Goal: Entertainment & Leisure: Consume media (video, audio)

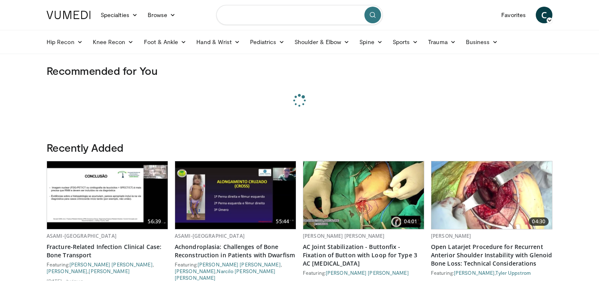
click at [270, 13] on input "Search topics, interventions" at bounding box center [299, 15] width 166 height 20
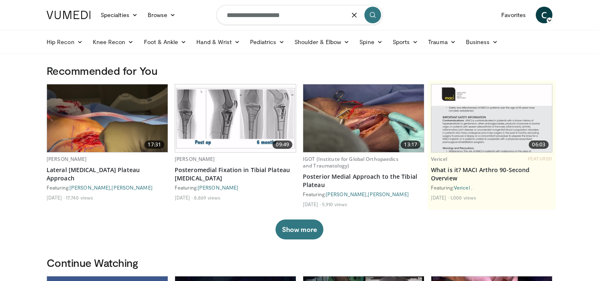
type input "**********"
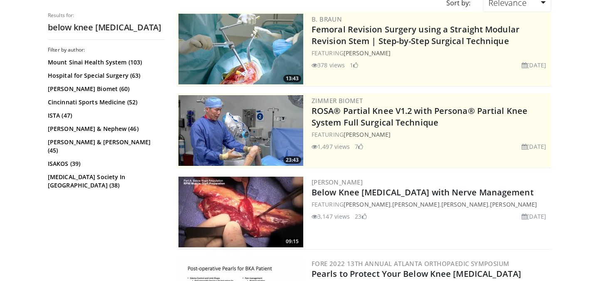
scroll to position [100, 0]
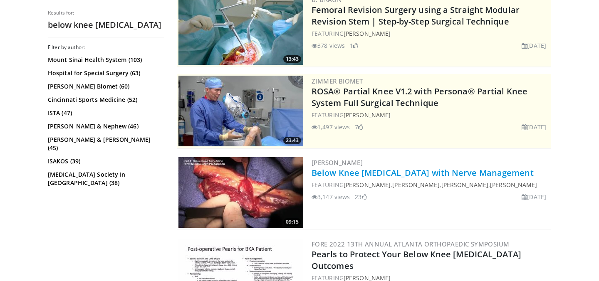
click at [371, 171] on link "Below Knee [MEDICAL_DATA] with Nerve Management" at bounding box center [423, 172] width 222 height 11
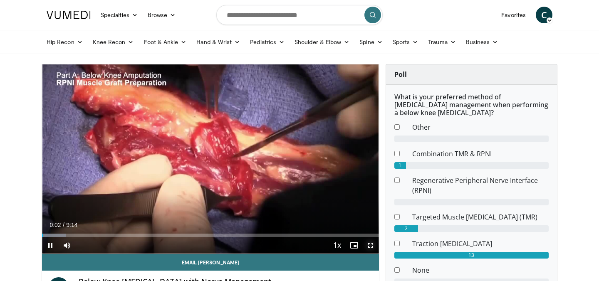
click at [369, 244] on span "Video Player" at bounding box center [371, 245] width 17 height 17
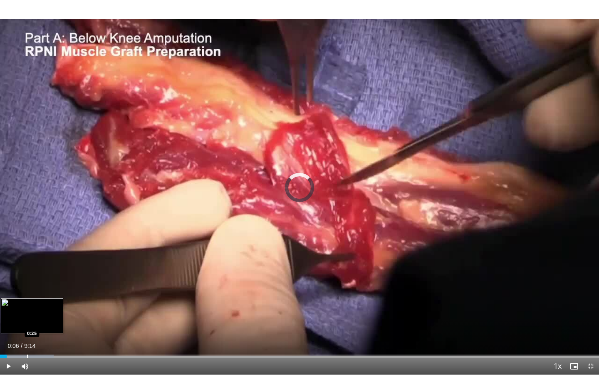
click at [27, 281] on div "Progress Bar" at bounding box center [27, 355] width 1 height 3
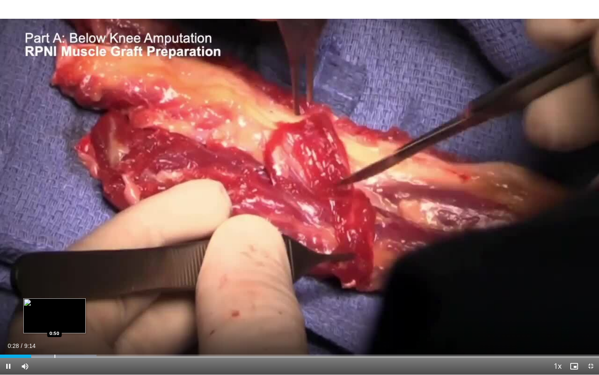
click at [55, 281] on div "Progress Bar" at bounding box center [55, 355] width 1 height 3
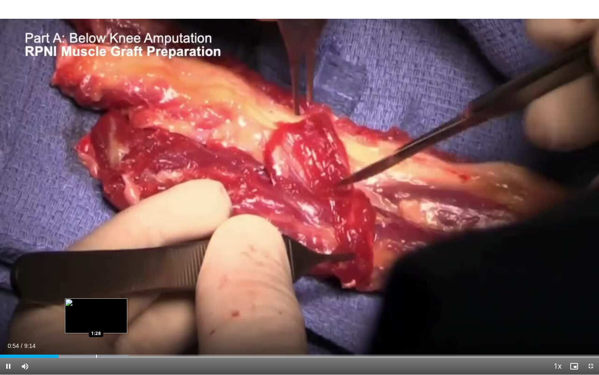
click at [96, 281] on div "Loaded : 21.46% 0:54 1:28" at bounding box center [299, 354] width 599 height 8
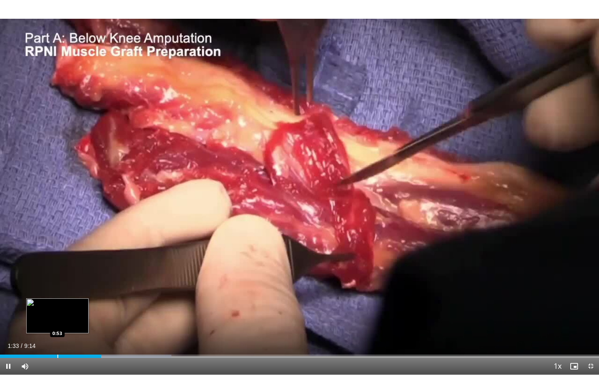
click at [57, 281] on div "Progress Bar" at bounding box center [57, 355] width 1 height 3
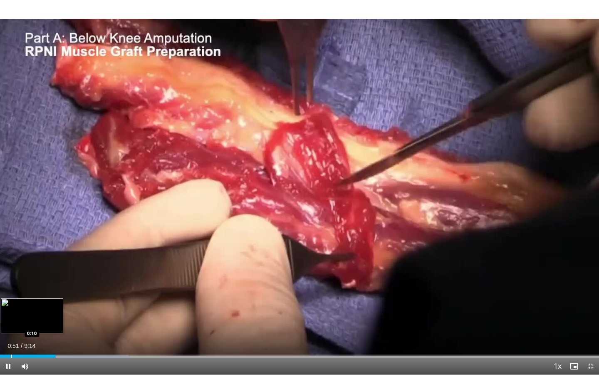
click at [11, 281] on div "Loaded : 21.46% 0:51 0:10" at bounding box center [299, 354] width 599 height 8
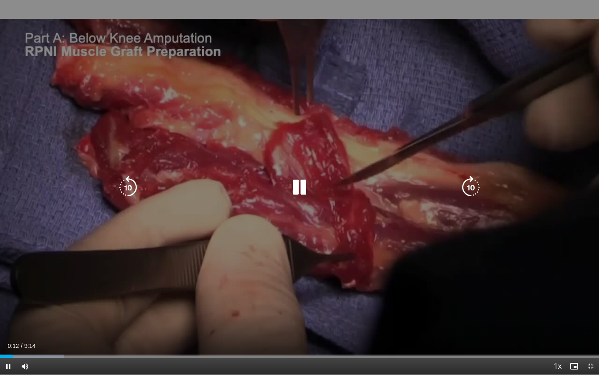
click at [466, 191] on icon "Video Player" at bounding box center [470, 187] width 23 height 23
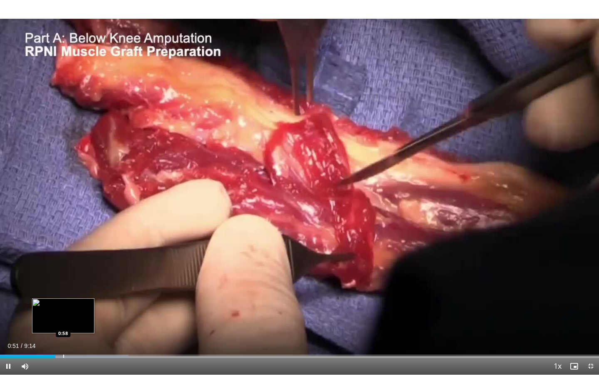
click at [64, 281] on div "Progress Bar" at bounding box center [63, 355] width 1 height 3
click at [78, 281] on div "Loaded : 23.24% 1:01 1:12" at bounding box center [299, 354] width 599 height 8
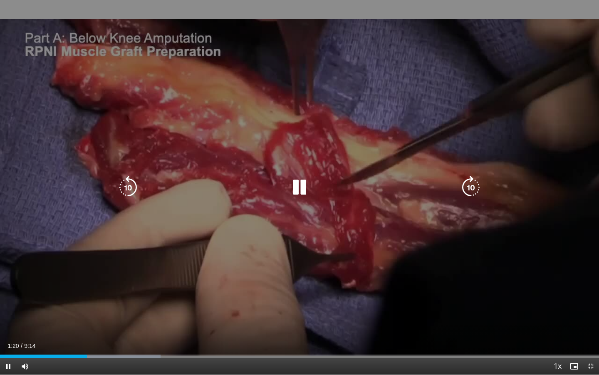
click at [213, 240] on div "10 seconds Tap to unmute" at bounding box center [299, 187] width 599 height 374
click at [303, 197] on icon "Video Player" at bounding box center [299, 187] width 23 height 23
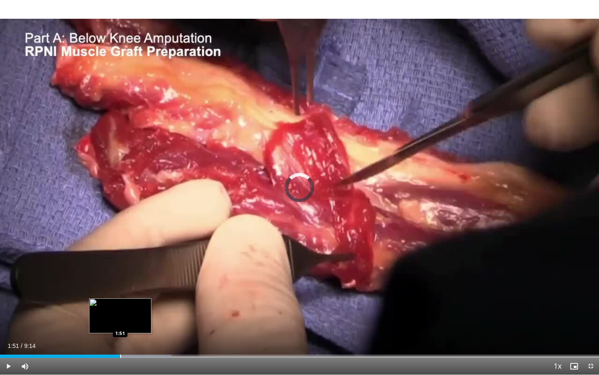
click at [120, 281] on div "Progress Bar" at bounding box center [120, 355] width 1 height 3
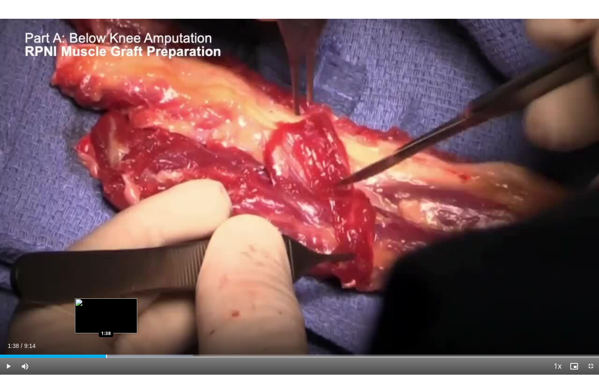
click at [106, 281] on div "Loaded : 32.19% 1:38 1:38" at bounding box center [299, 354] width 599 height 8
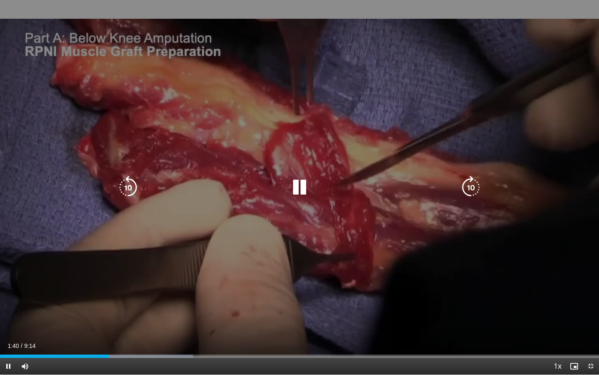
click at [305, 192] on icon "Video Player" at bounding box center [299, 187] width 23 height 23
click at [297, 184] on icon "Video Player" at bounding box center [299, 187] width 23 height 23
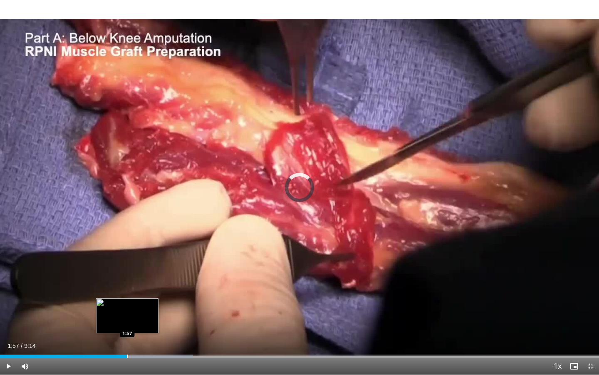
click at [127, 281] on div "Progress Bar" at bounding box center [127, 355] width 1 height 3
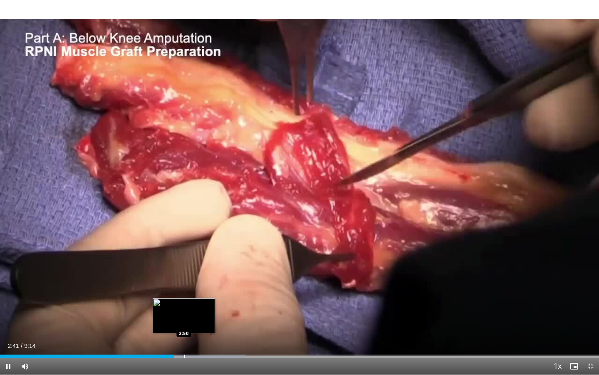
click at [184, 281] on div "Progress Bar" at bounding box center [184, 355] width 1 height 3
click at [200, 281] on div "Progress Bar" at bounding box center [200, 355] width 1 height 3
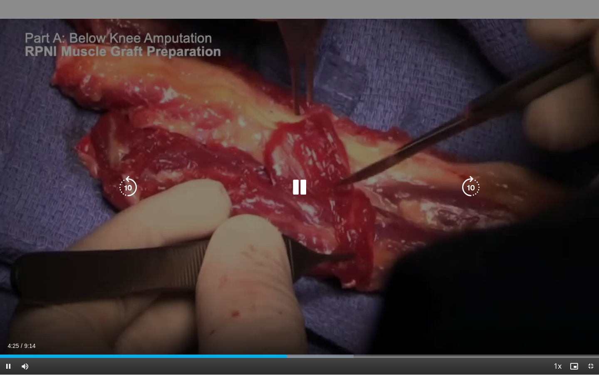
click at [303, 195] on icon "Video Player" at bounding box center [299, 187] width 23 height 23
